Goal: Check status

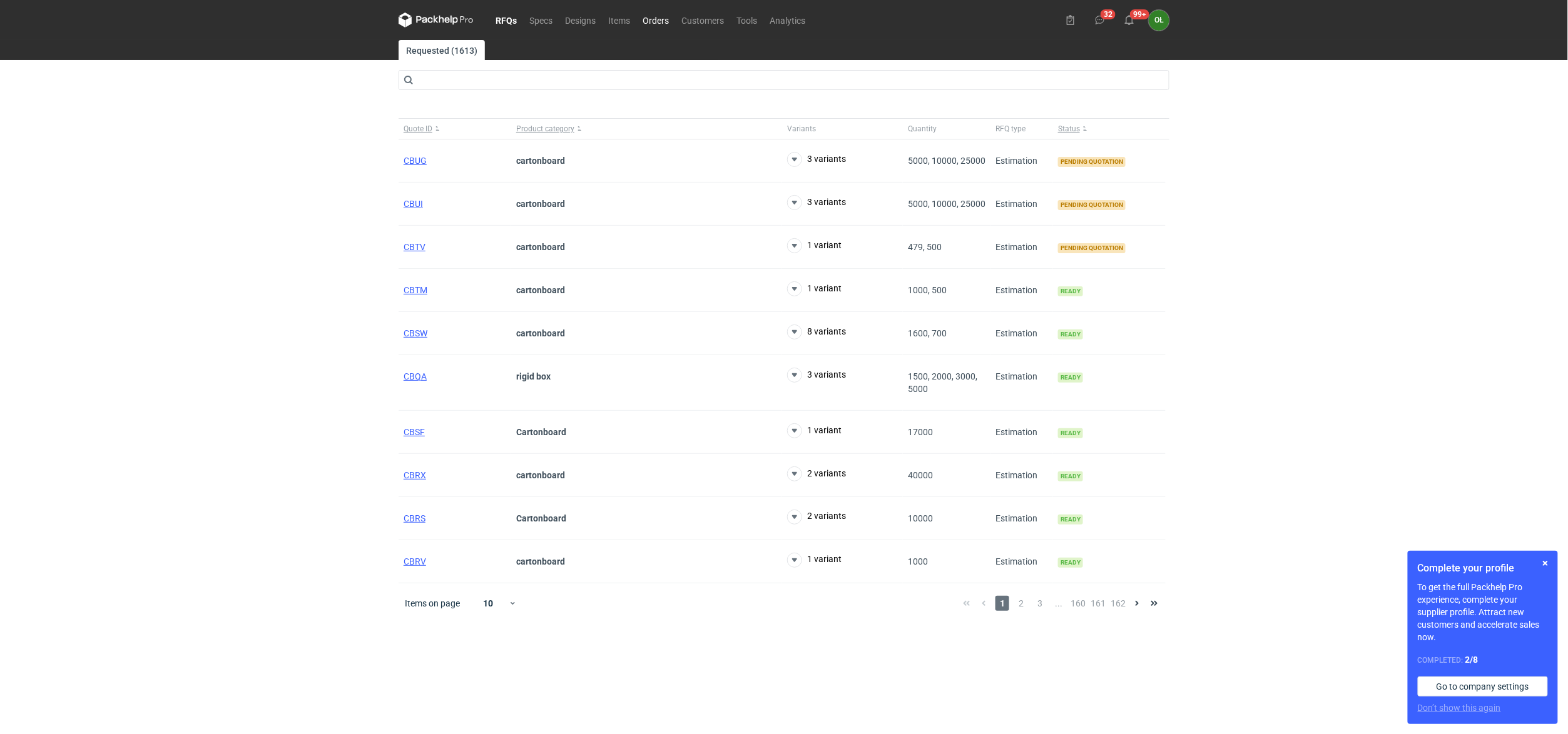
drag, startPoint x: 0, startPoint y: 0, endPoint x: 673, endPoint y: 24, distance: 673.4
click at [673, 24] on link "Orders" at bounding box center [655, 20] width 39 height 15
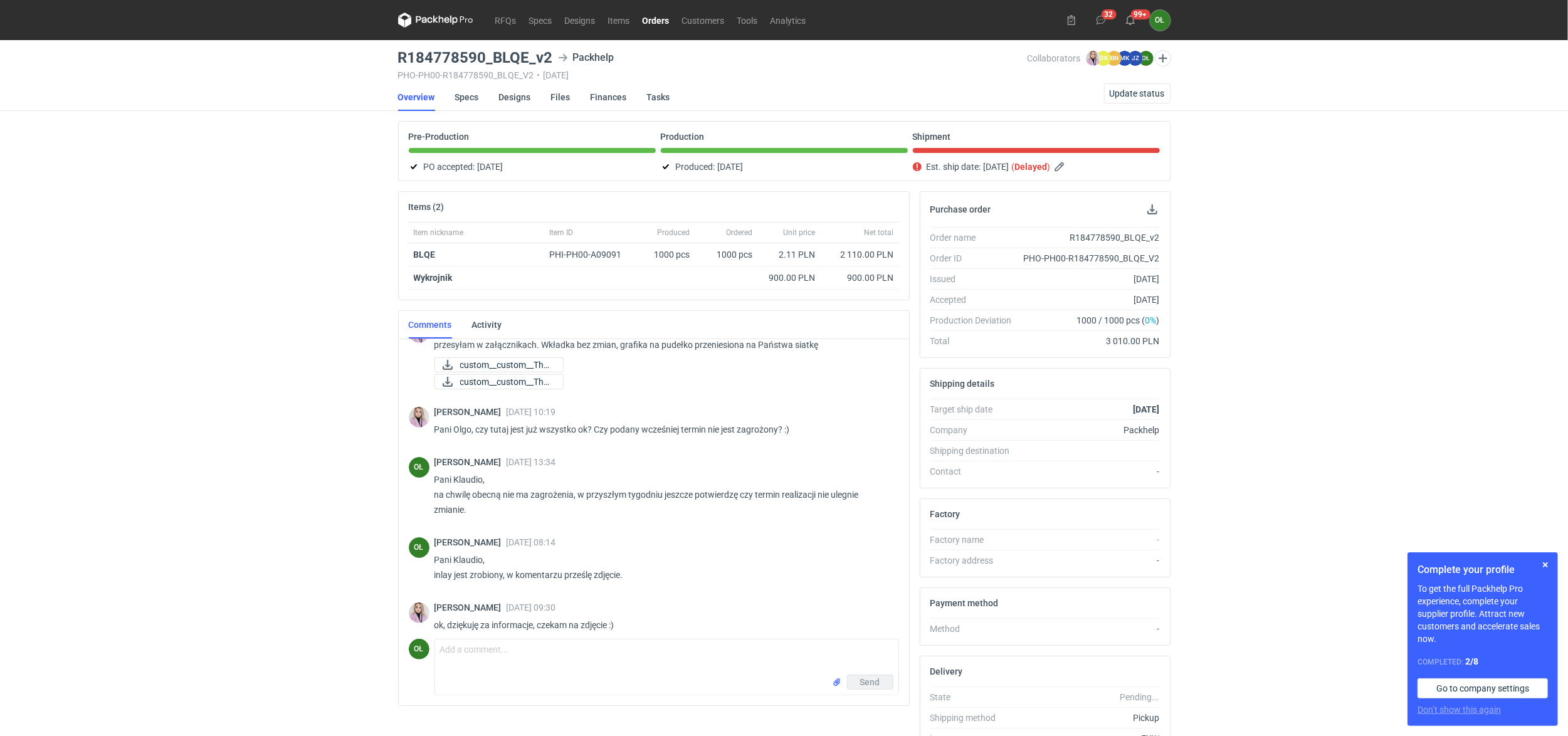
scroll to position [314, 0]
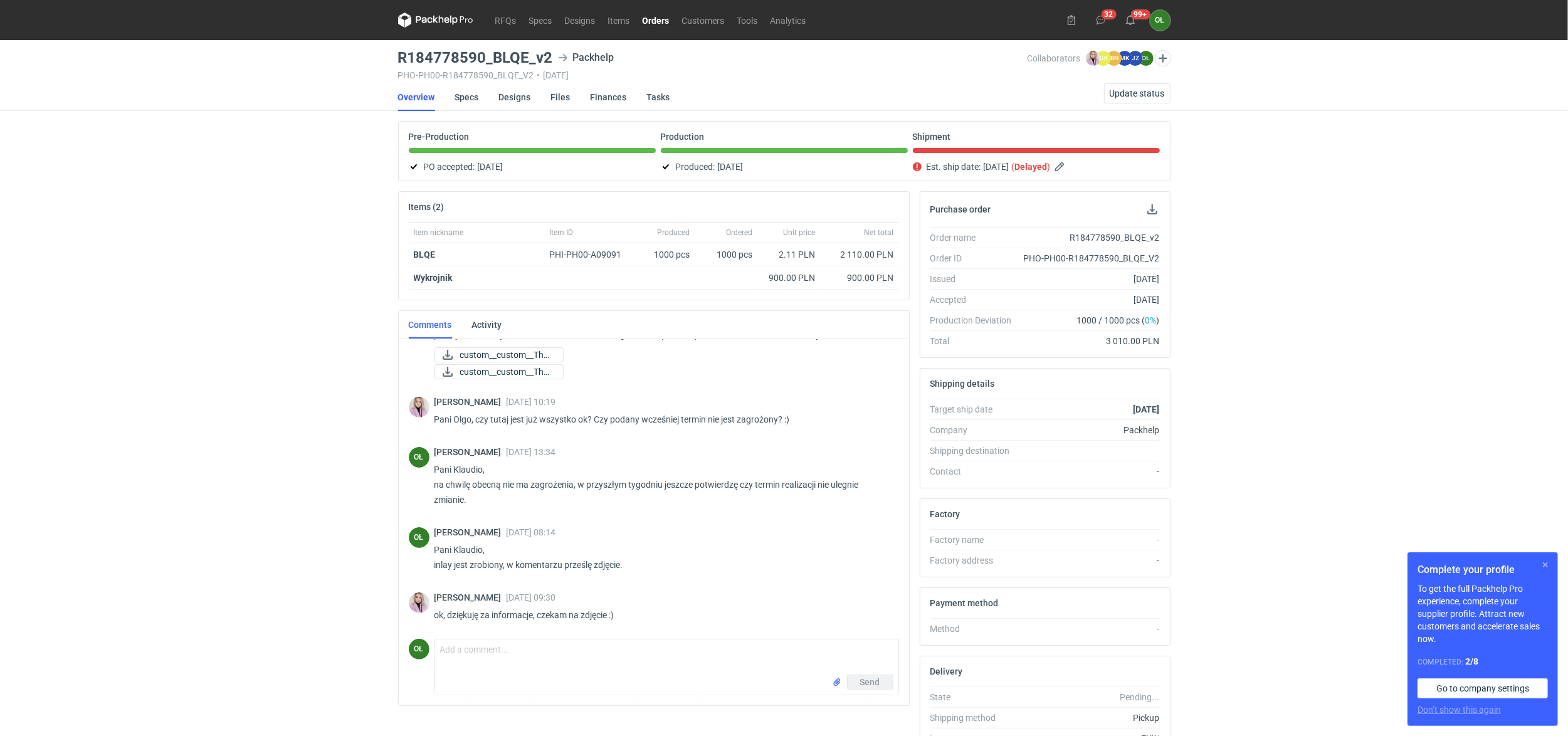
click at [1542, 571] on button "button" at bounding box center [1545, 565] width 15 height 15
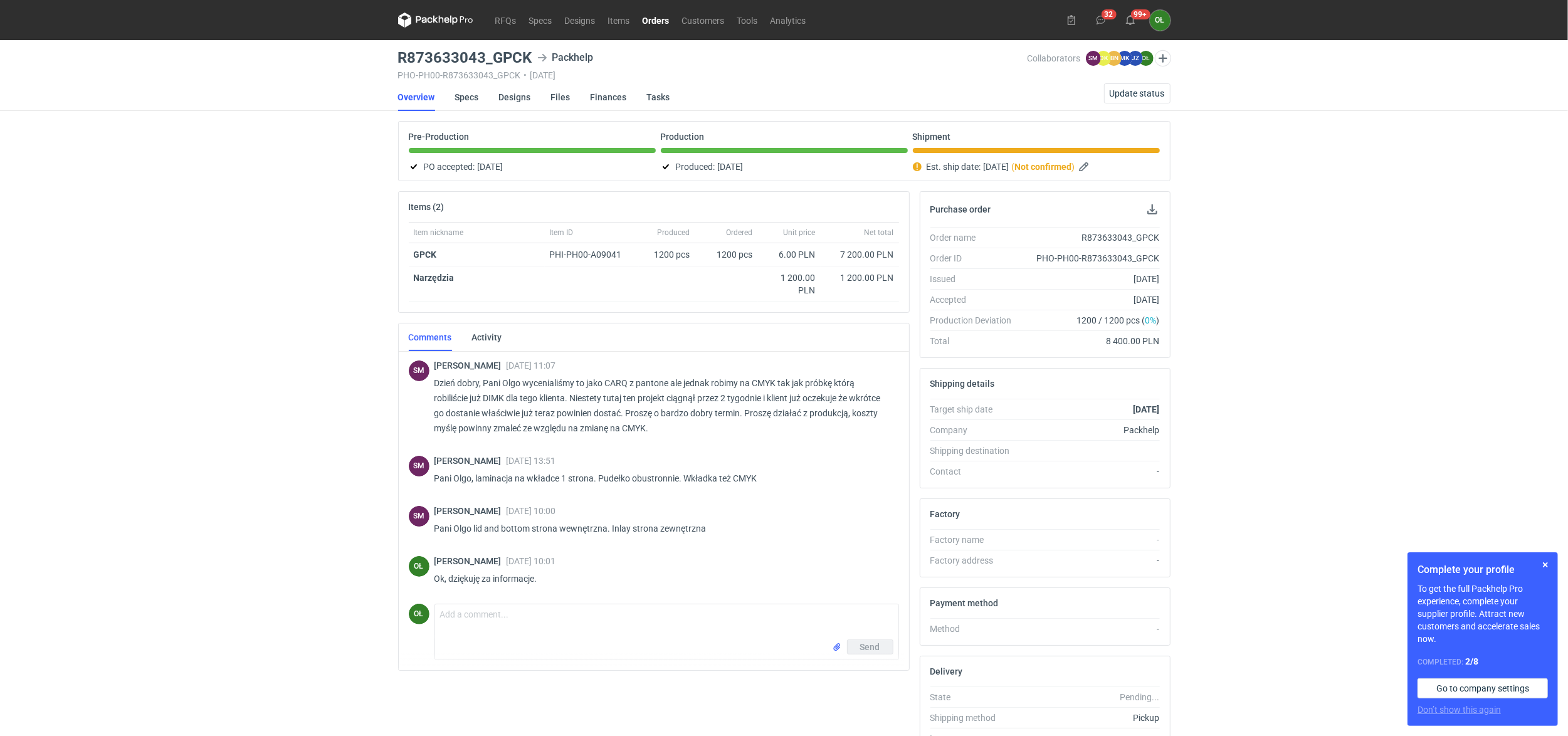
click at [664, 18] on link "Orders" at bounding box center [656, 20] width 40 height 15
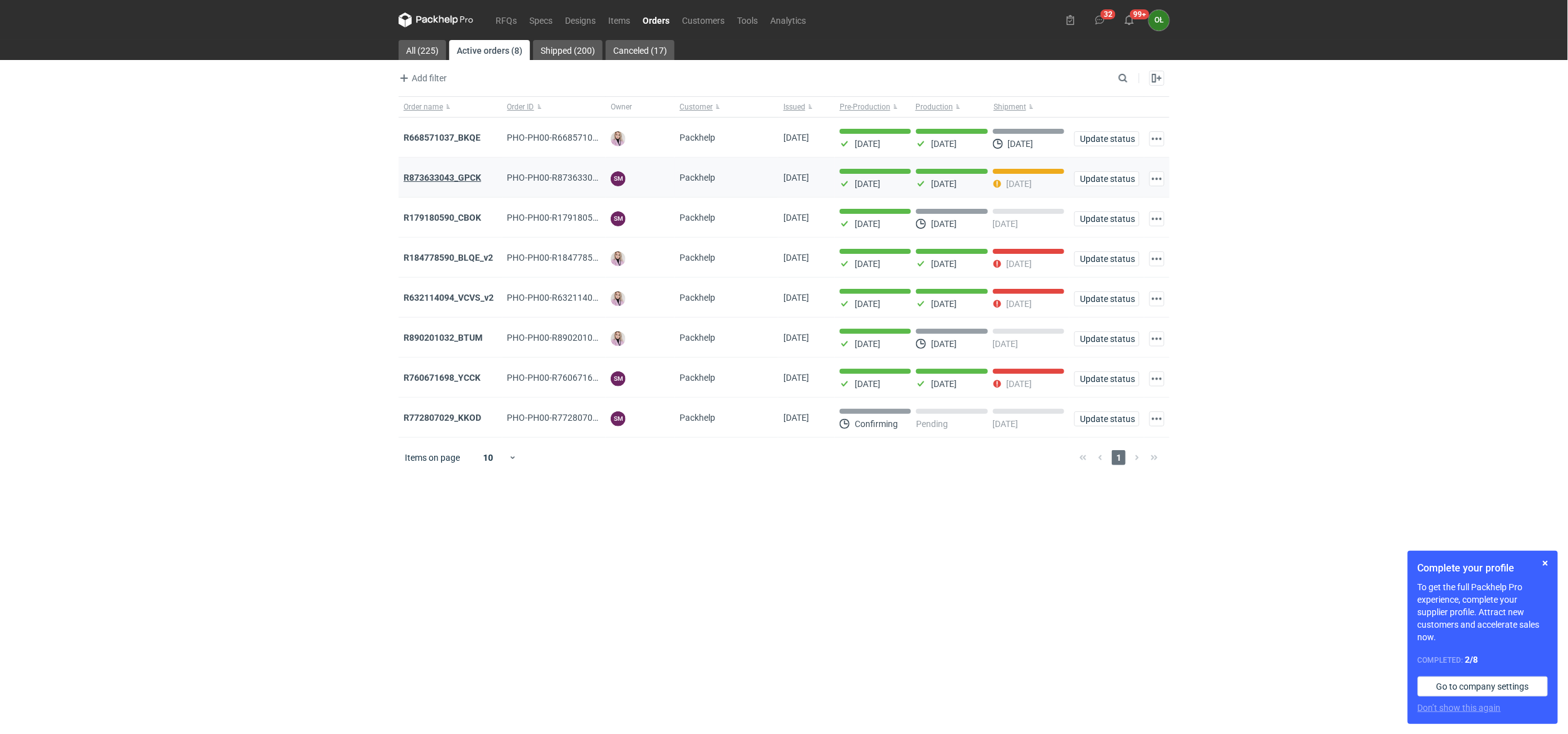
click at [433, 176] on strong "R873633043_GPCK" at bounding box center [442, 178] width 78 height 10
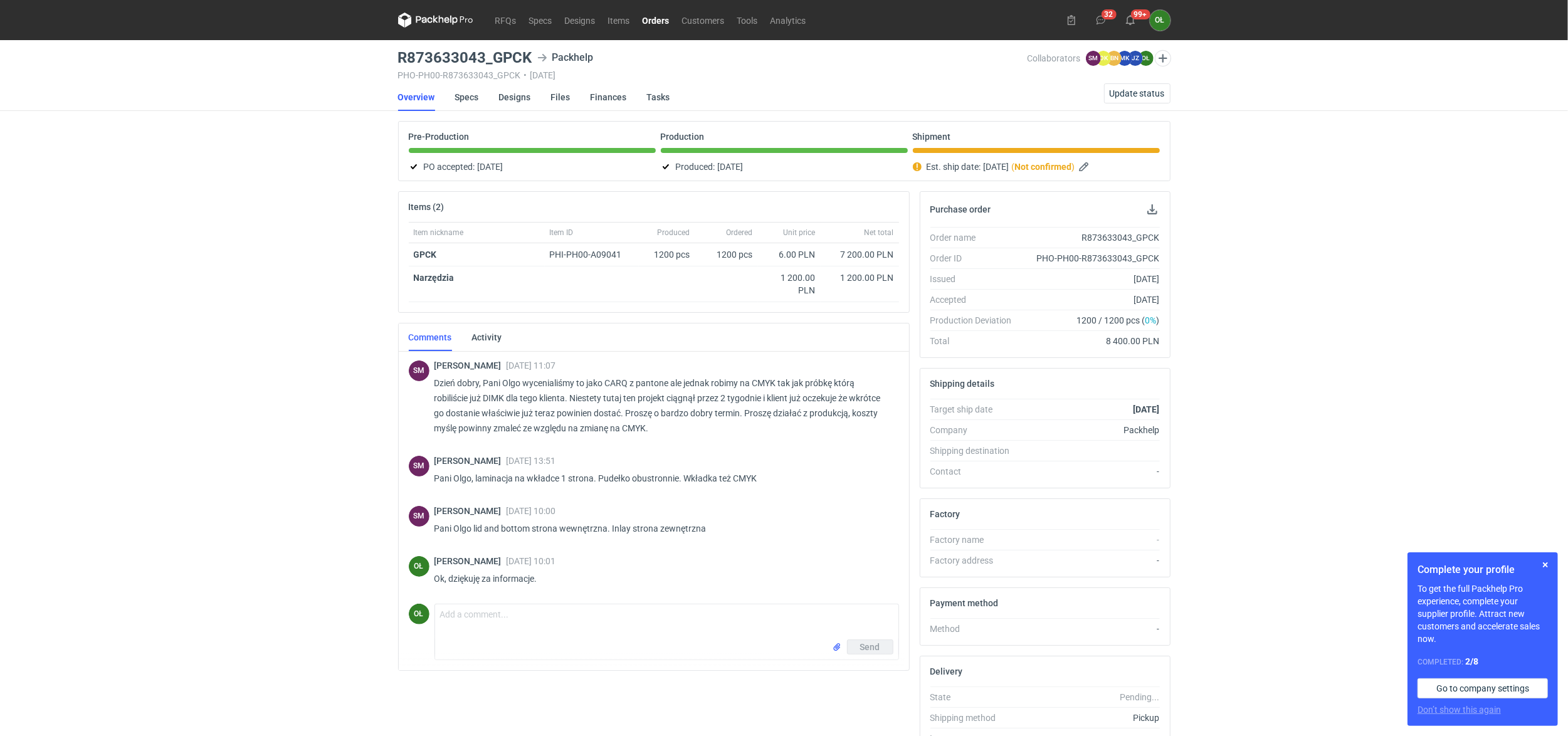
click at [263, 322] on div "RFQs Specs Designs Items Orders Customers Tools Analytics 32 99+ OŁ [PERSON_NAM…" at bounding box center [784, 368] width 1568 height 736
click at [462, 18] on icon at bounding box center [436, 20] width 75 height 15
